Goal: Task Accomplishment & Management: Manage account settings

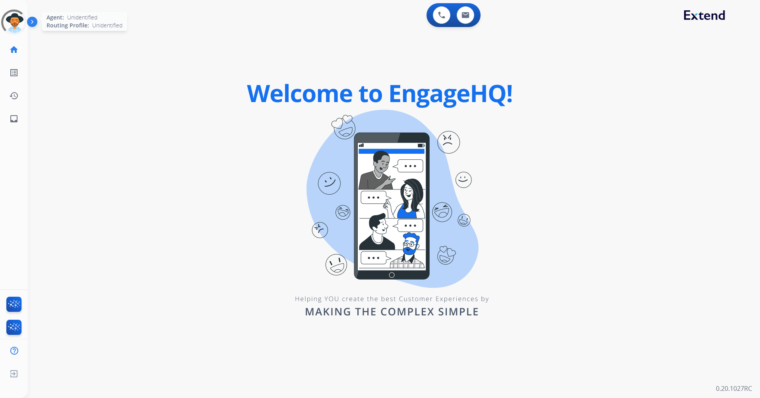
click at [14, 17] on div at bounding box center [13, 22] width 31 height 31
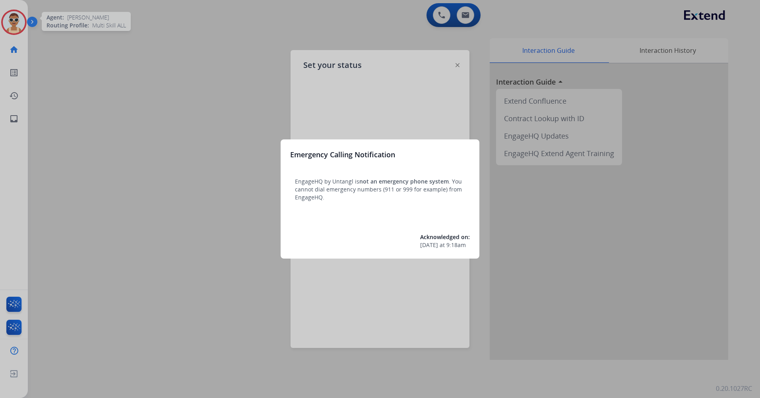
click at [158, 152] on div at bounding box center [380, 199] width 760 height 398
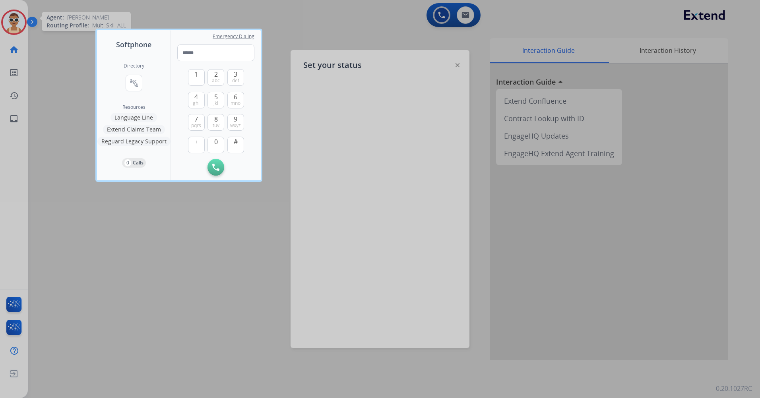
click at [72, 95] on div at bounding box center [380, 199] width 760 height 398
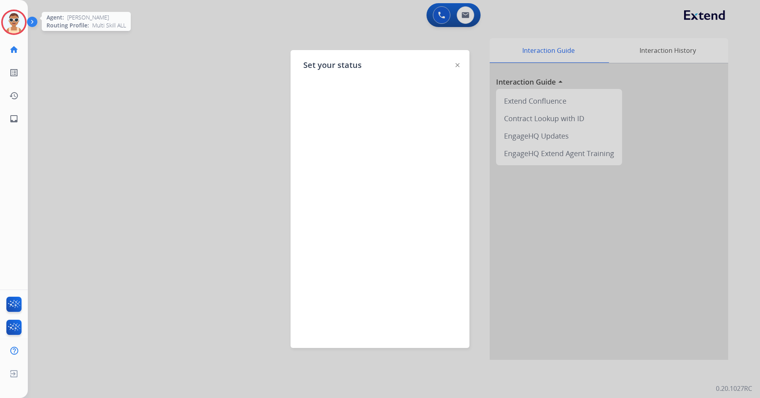
click at [13, 26] on img at bounding box center [14, 22] width 22 height 22
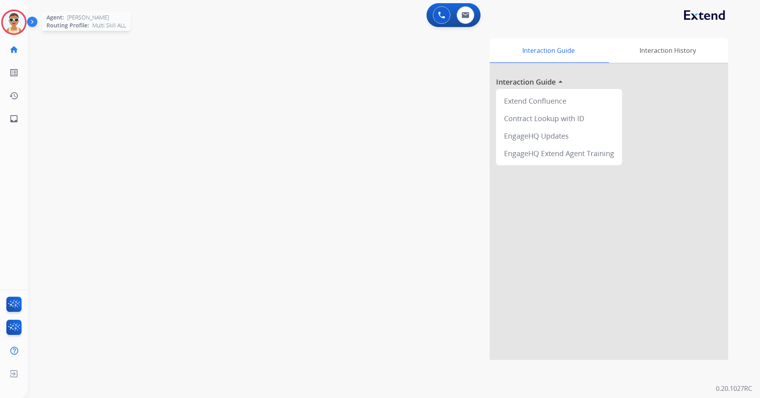
drag, startPoint x: 9, startPoint y: 25, endPoint x: 14, endPoint y: 29, distance: 6.0
click at [9, 26] on img at bounding box center [14, 22] width 22 height 22
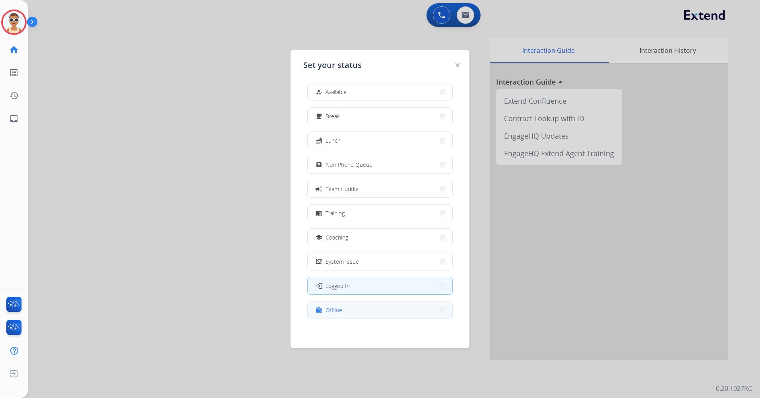
scroll to position [2, 0]
click at [378, 313] on button "work_off Offline" at bounding box center [380, 309] width 145 height 17
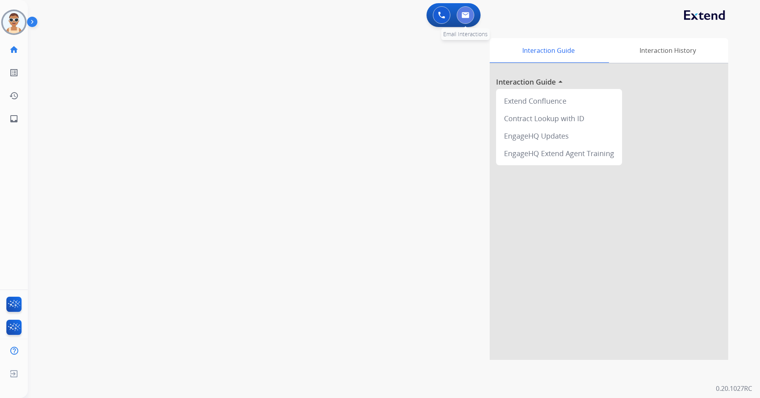
click at [466, 20] on button at bounding box center [465, 14] width 17 height 17
select select "**********"
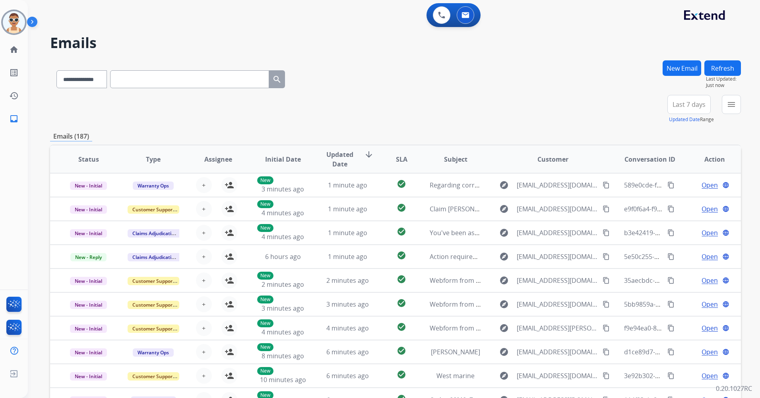
click at [674, 106] on span "Last 7 days" at bounding box center [689, 104] width 33 height 3
click at [687, 205] on div "Last 90 days" at bounding box center [687, 201] width 44 height 12
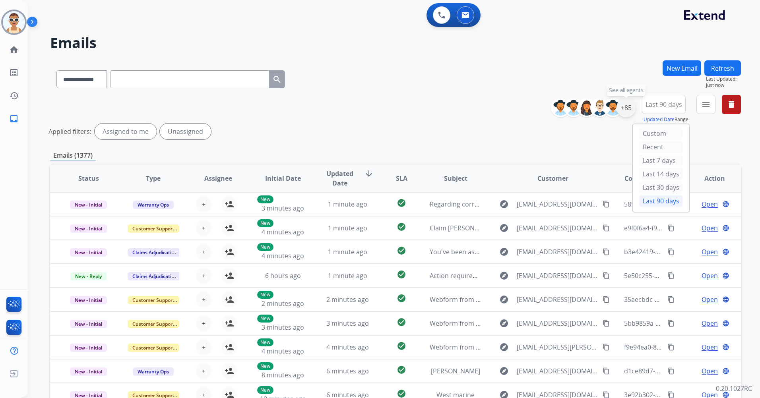
click at [629, 107] on div "+85" at bounding box center [626, 107] width 19 height 19
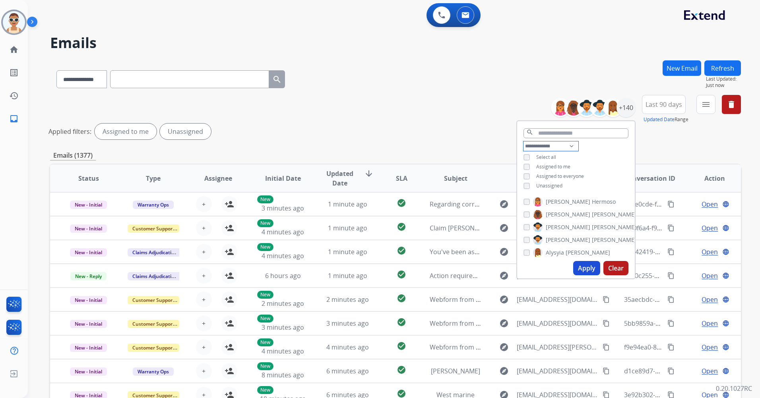
click at [547, 146] on select "**********" at bounding box center [551, 147] width 55 height 10
select select "**********"
click at [524, 142] on select "**********" at bounding box center [551, 147] width 55 height 10
click at [580, 269] on button "Apply" at bounding box center [586, 268] width 27 height 14
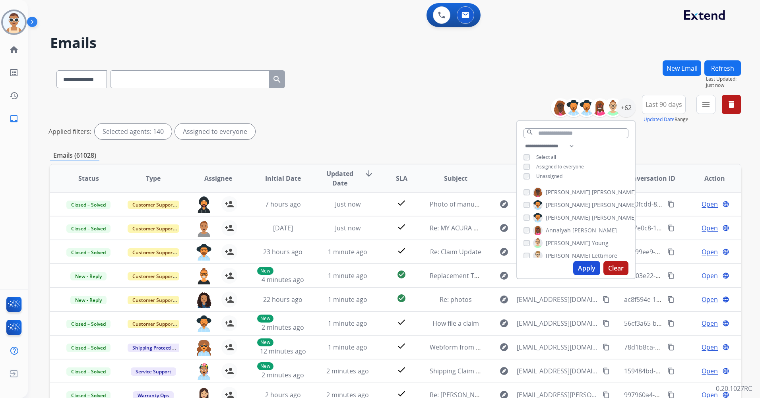
click at [591, 266] on button "Apply" at bounding box center [586, 268] width 27 height 14
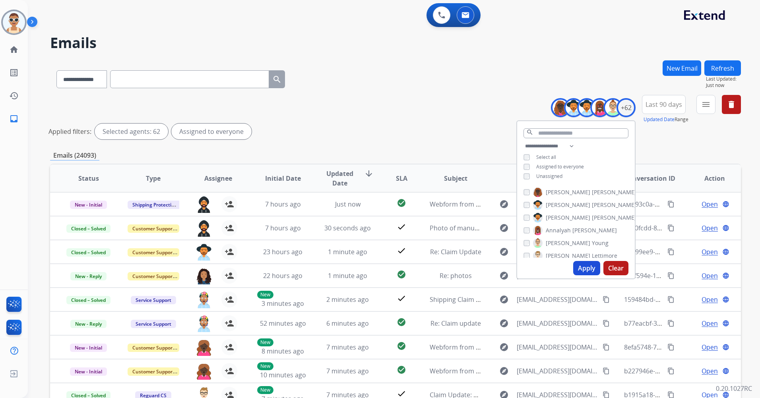
click at [696, 111] on div "**********" at bounding box center [649, 109] width 184 height 29
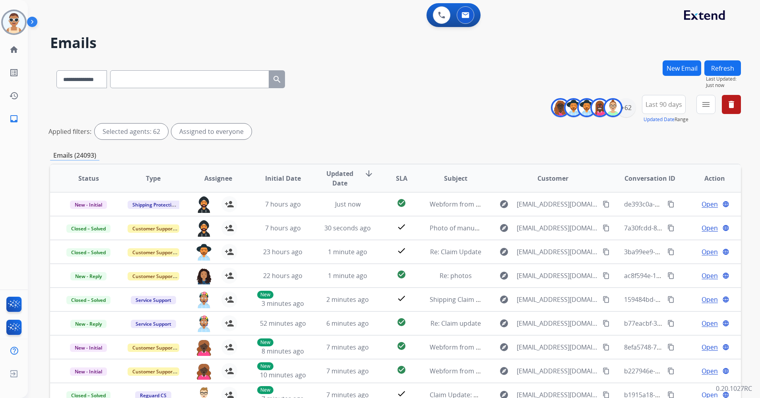
click at [704, 111] on button "menu" at bounding box center [705, 104] width 19 height 19
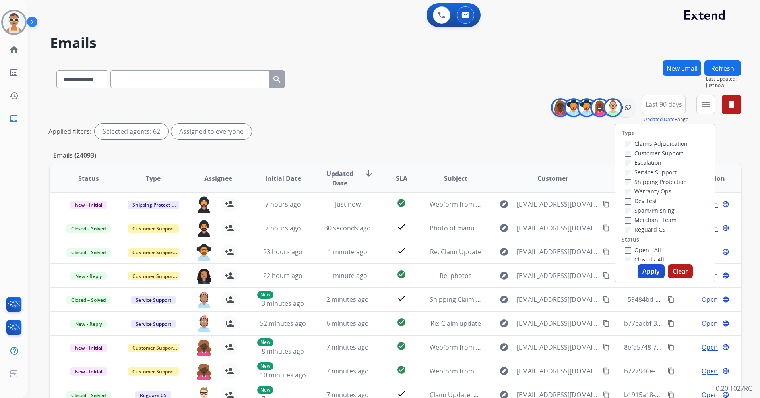
click at [660, 152] on label "Customer Support" at bounding box center [654, 153] width 58 height 8
click at [645, 180] on label "Shipping Protection" at bounding box center [656, 182] width 62 height 8
click at [639, 230] on label "Reguard CS" at bounding box center [645, 230] width 41 height 8
click at [641, 201] on label "New - Reply" at bounding box center [645, 200] width 41 height 8
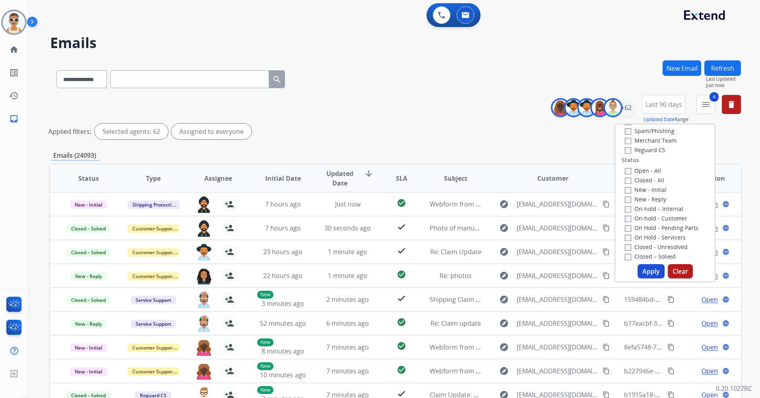
click at [643, 267] on button "Apply" at bounding box center [651, 271] width 27 height 14
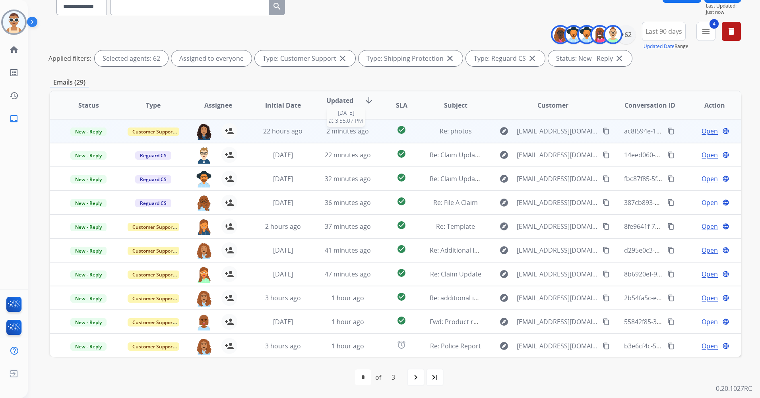
scroll to position [1, 0]
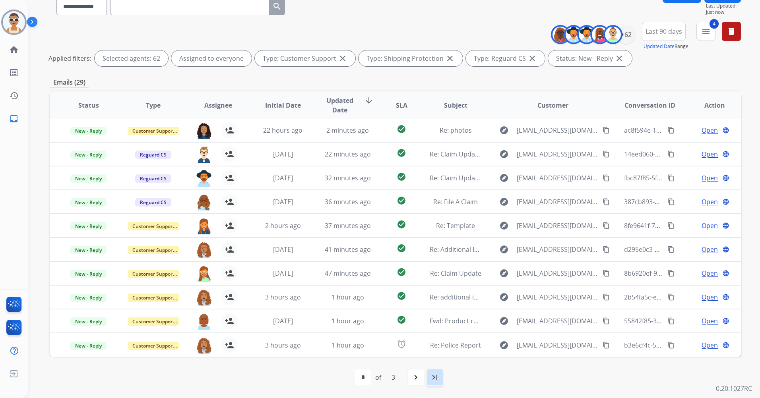
click at [432, 376] on mat-icon "last_page" at bounding box center [435, 378] width 10 height 10
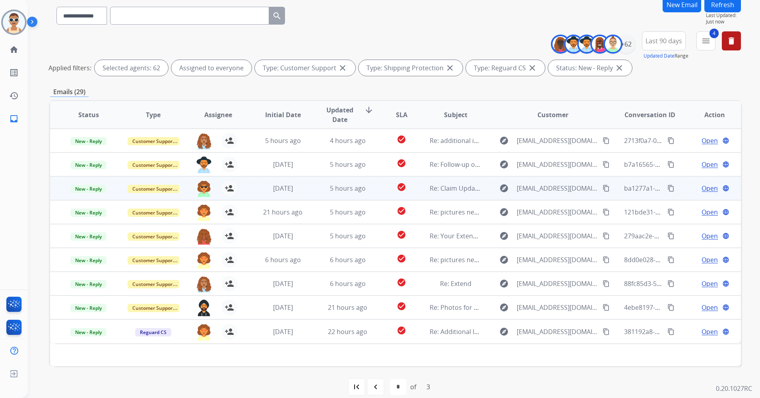
scroll to position [73, 0]
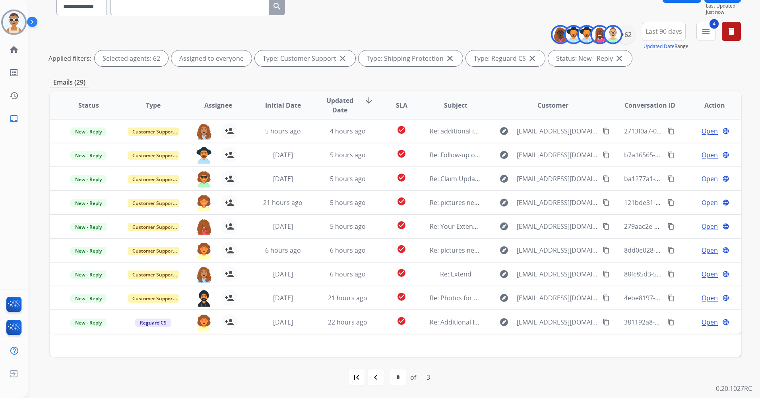
click at [376, 378] on mat-icon "navigate_before" at bounding box center [376, 378] width 10 height 10
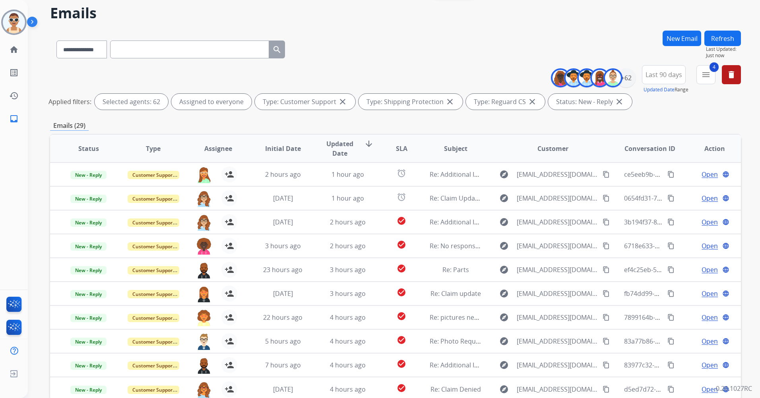
scroll to position [0, 0]
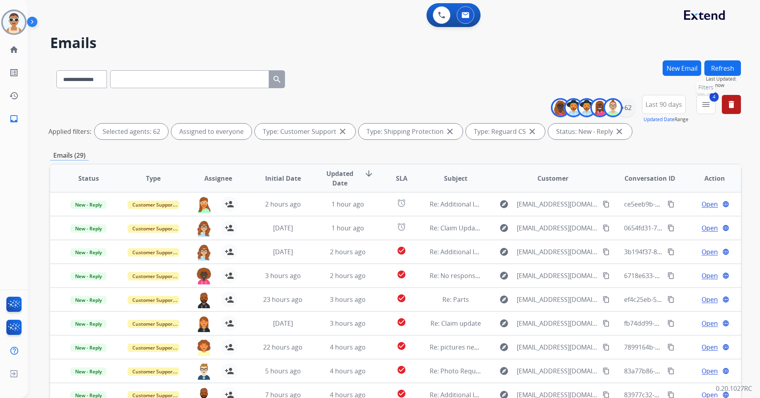
click at [701, 102] on button "4 menu Filters" at bounding box center [705, 104] width 19 height 19
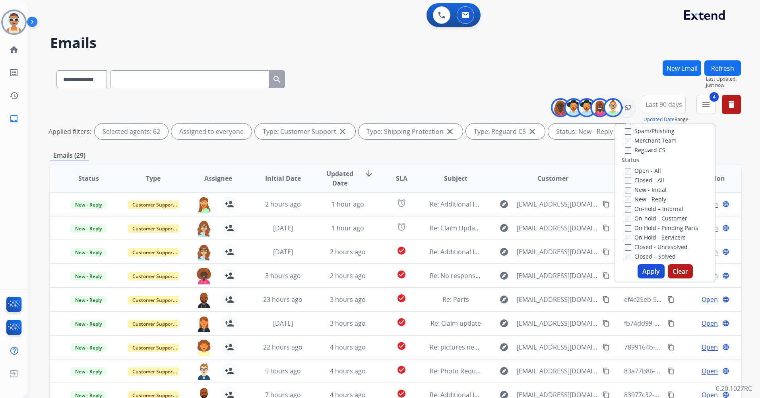
click at [648, 198] on label "New - Reply" at bounding box center [645, 200] width 41 height 8
click at [648, 189] on label "New - Initial" at bounding box center [646, 190] width 42 height 8
drag, startPoint x: 648, startPoint y: 189, endPoint x: 638, endPoint y: 188, distance: 9.2
click at [639, 188] on label "New - Initial" at bounding box center [646, 190] width 42 height 8
click at [647, 271] on button "Apply" at bounding box center [651, 271] width 27 height 14
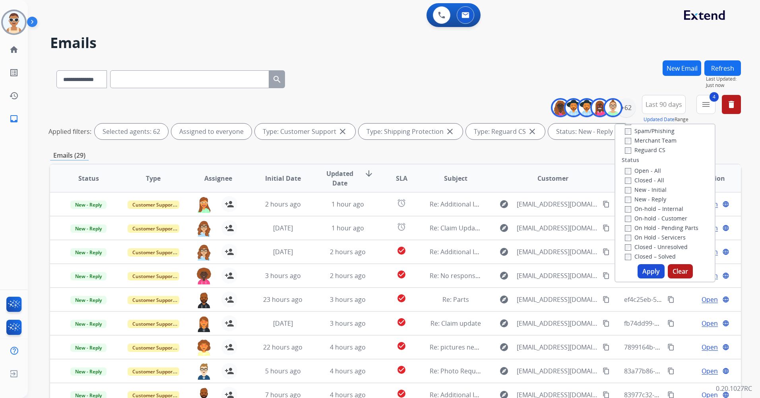
select select "*"
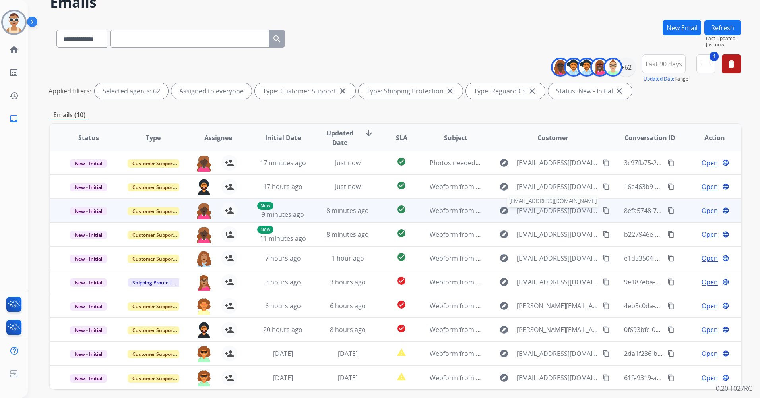
scroll to position [73, 0]
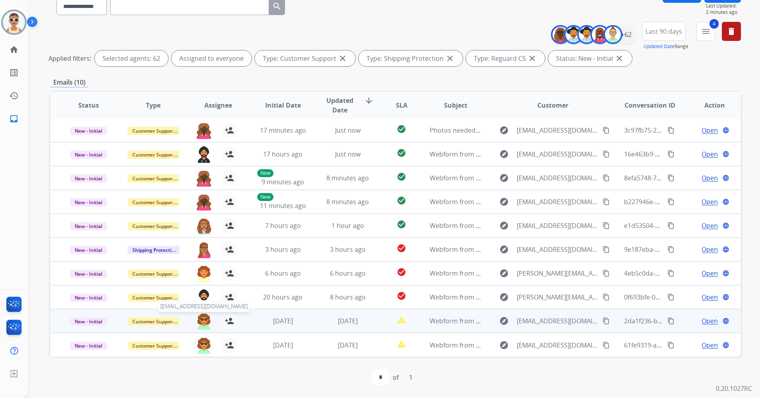
click at [202, 319] on img at bounding box center [204, 321] width 16 height 17
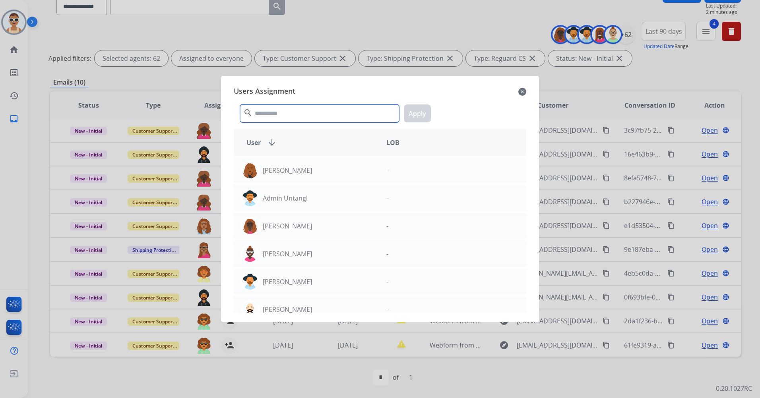
click at [278, 116] on input "text" at bounding box center [319, 114] width 159 height 18
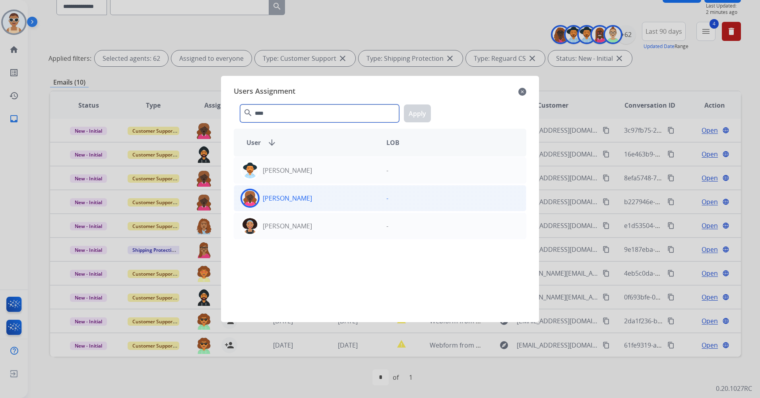
type input "****"
click at [318, 205] on div "[PERSON_NAME]" at bounding box center [307, 198] width 146 height 19
click at [414, 109] on button "Apply" at bounding box center [417, 114] width 27 height 18
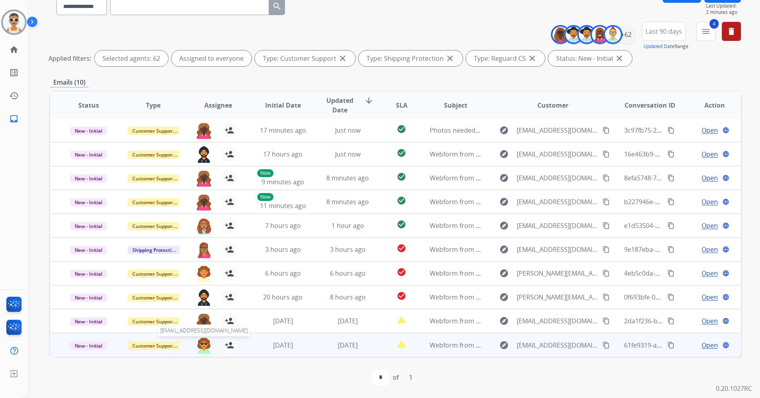
click at [202, 347] on img at bounding box center [204, 345] width 16 height 17
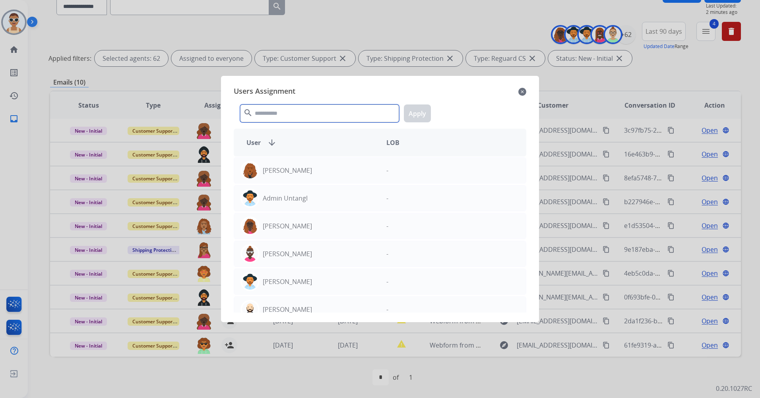
click at [301, 113] on input "text" at bounding box center [319, 114] width 159 height 18
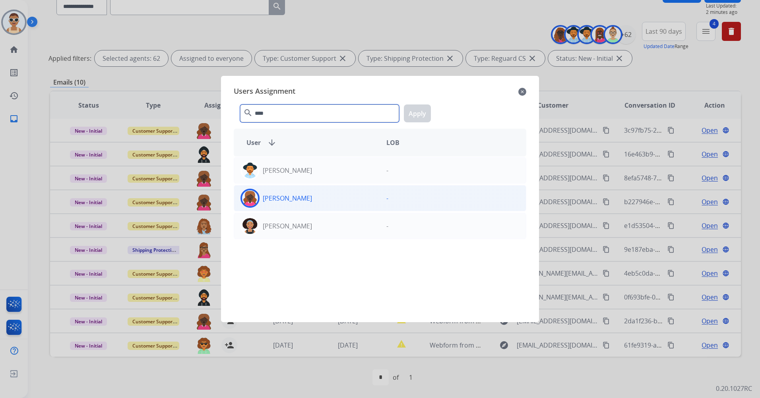
type input "****"
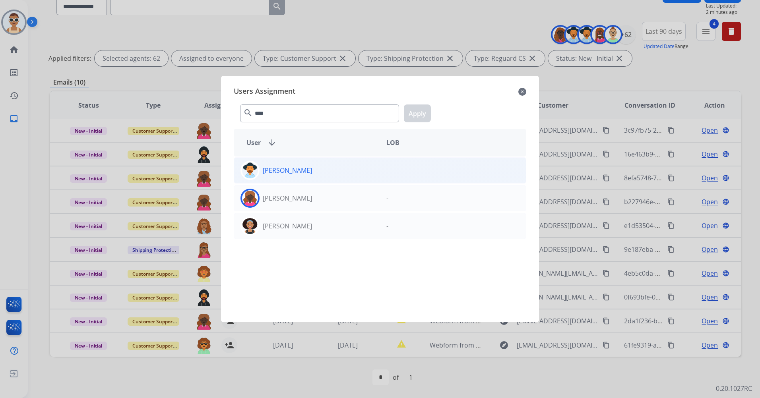
drag, startPoint x: 307, startPoint y: 209, endPoint x: 365, endPoint y: 167, distance: 72.2
click at [308, 209] on div "[PERSON_NAME] -" at bounding box center [380, 198] width 293 height 26
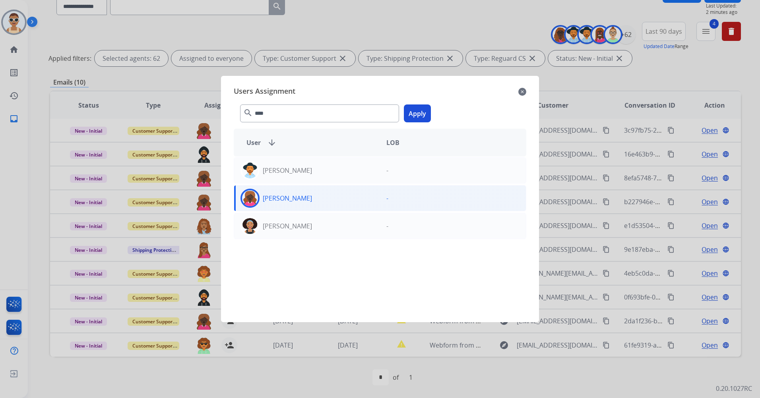
click at [417, 110] on button "Apply" at bounding box center [417, 114] width 27 height 18
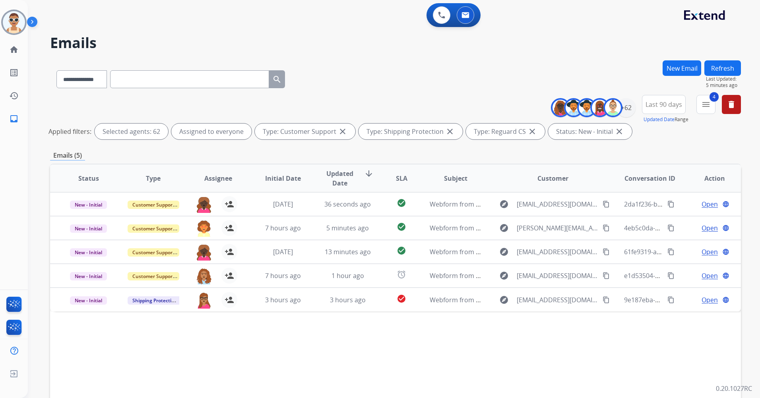
scroll to position [0, 0]
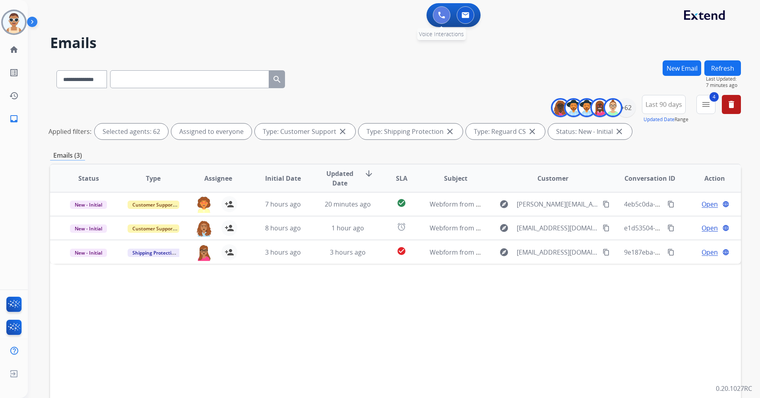
click at [442, 17] on img at bounding box center [441, 15] width 7 height 7
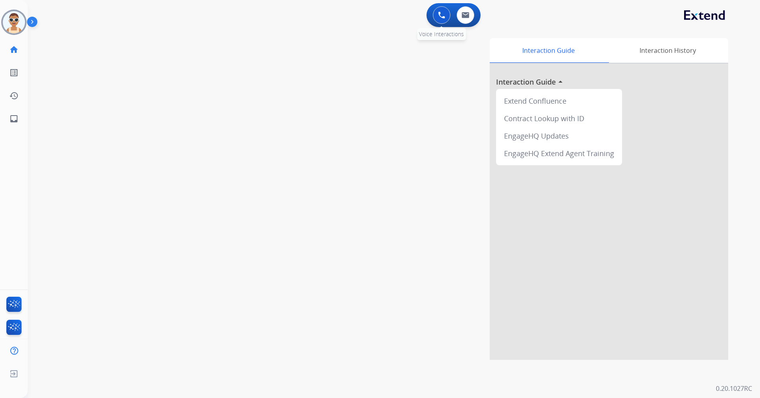
click at [444, 10] on button at bounding box center [441, 14] width 17 height 17
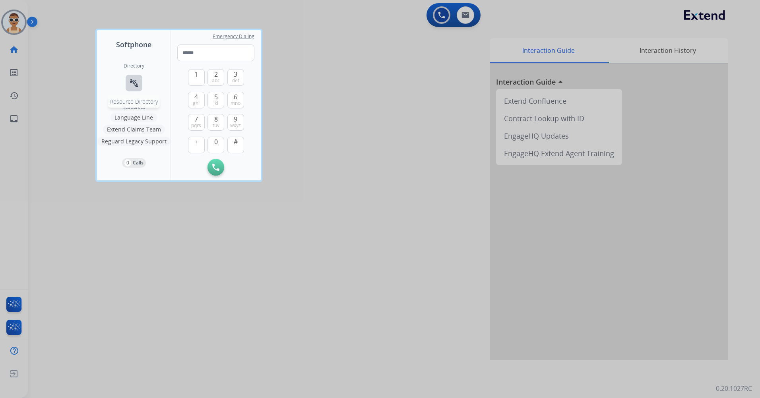
click at [139, 81] on button "connect_without_contact Resource Directory" at bounding box center [134, 83] width 17 height 17
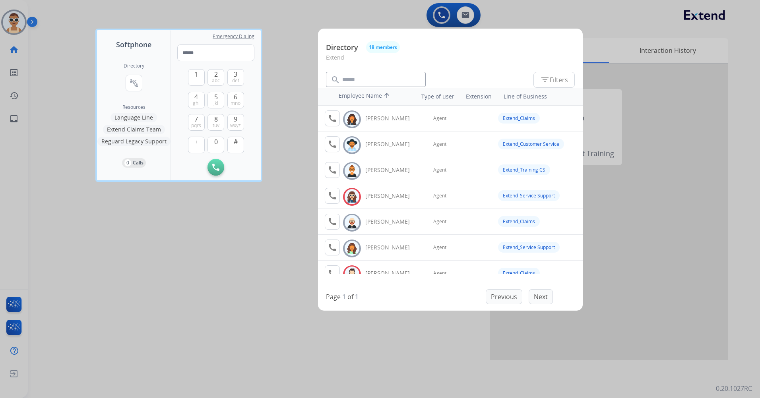
drag, startPoint x: 208, startPoint y: 239, endPoint x: 209, endPoint y: 235, distance: 4.7
click at [208, 239] on div at bounding box center [380, 199] width 760 height 398
